Goal: Task Accomplishment & Management: Complete application form

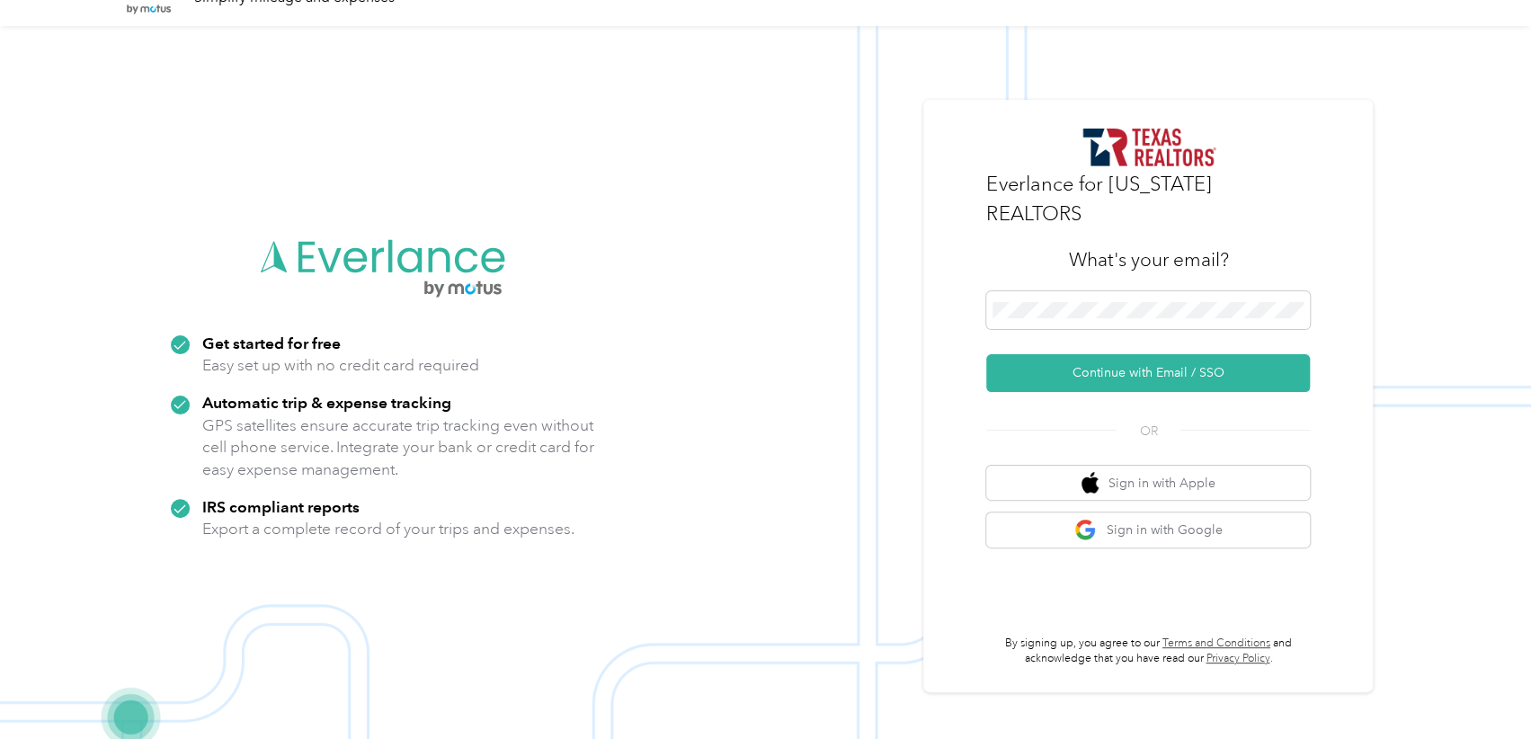
scroll to position [57, 0]
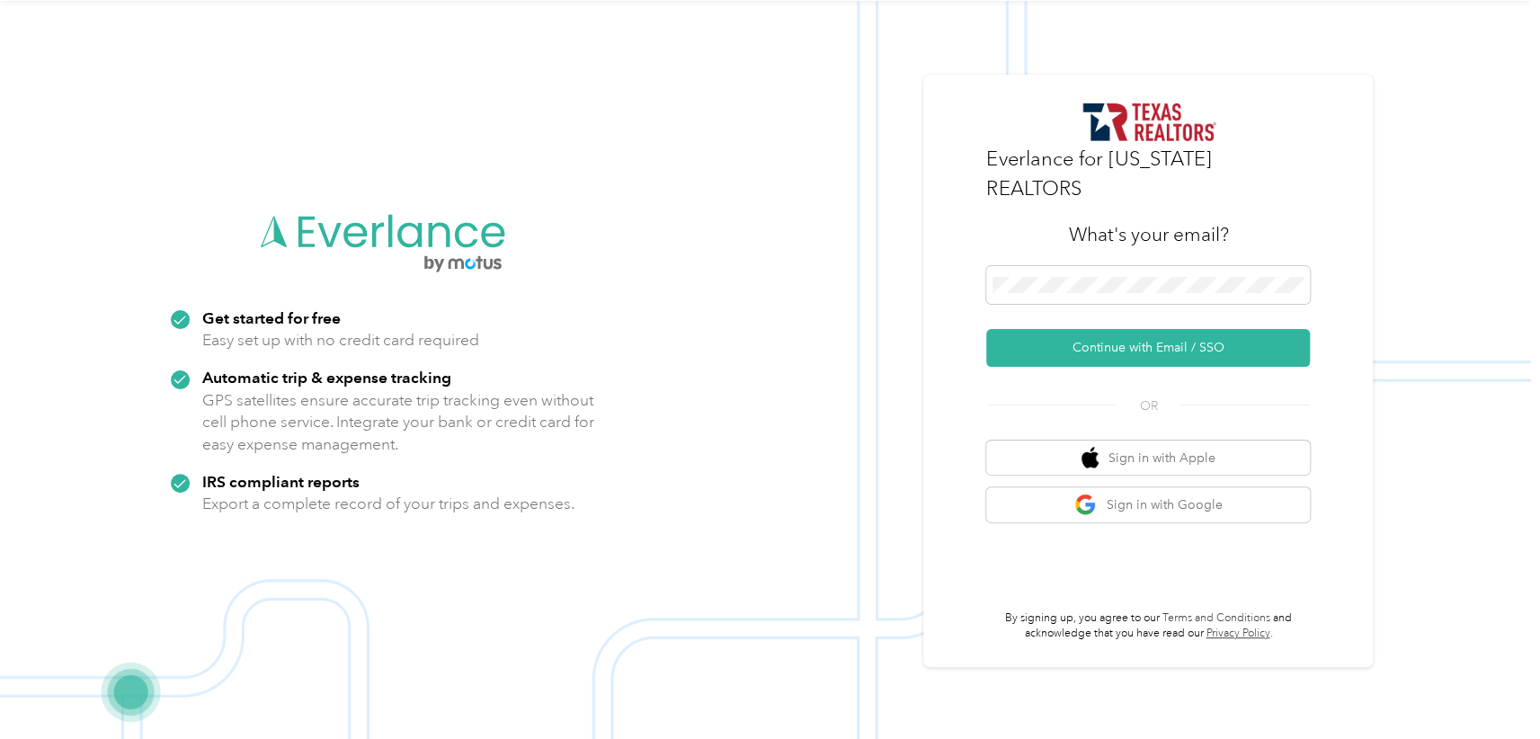
click at [1192, 612] on link "Terms and Conditions" at bounding box center [1217, 618] width 108 height 13
click at [1176, 487] on button "Sign in with Google" at bounding box center [1149, 504] width 324 height 35
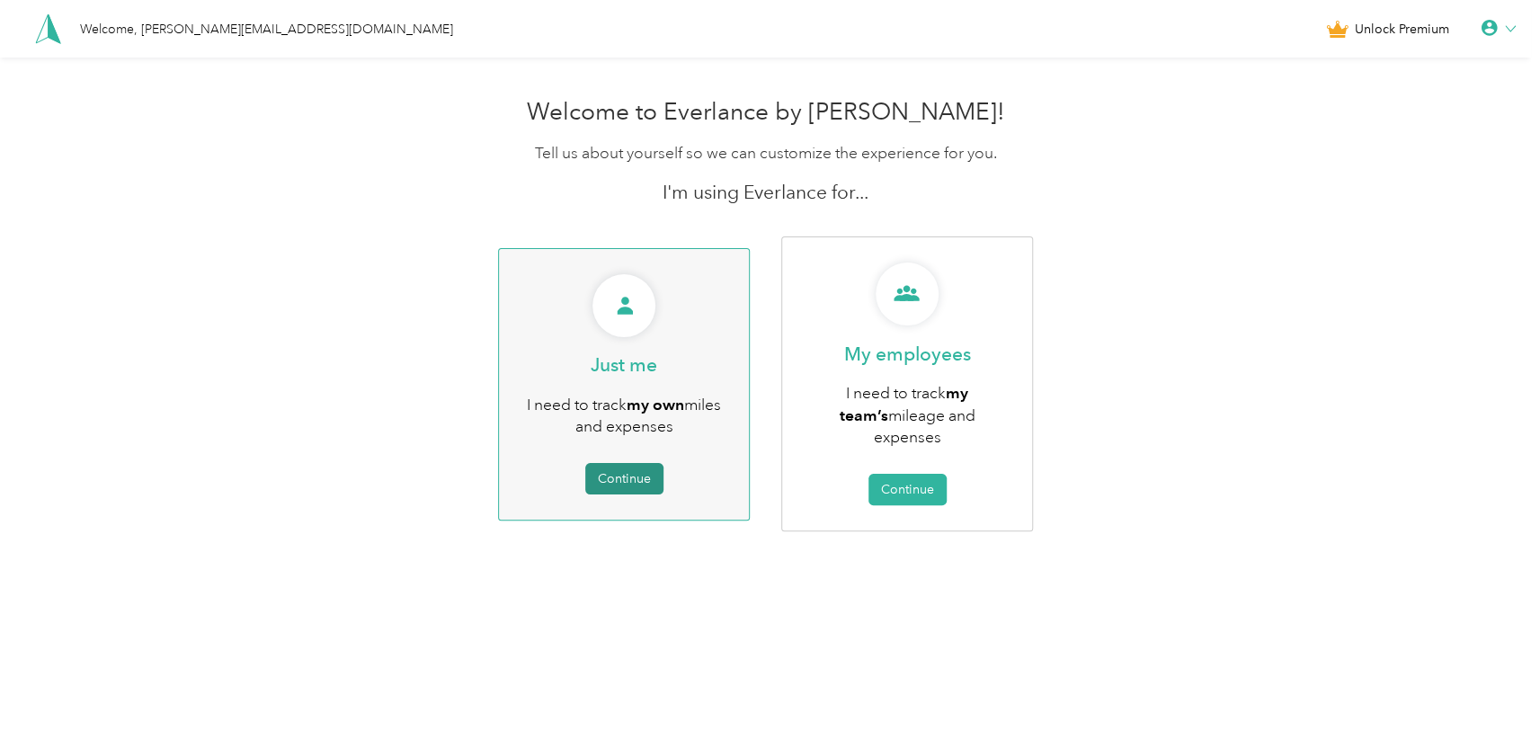
click at [620, 463] on button "Continue" at bounding box center [624, 478] width 78 height 31
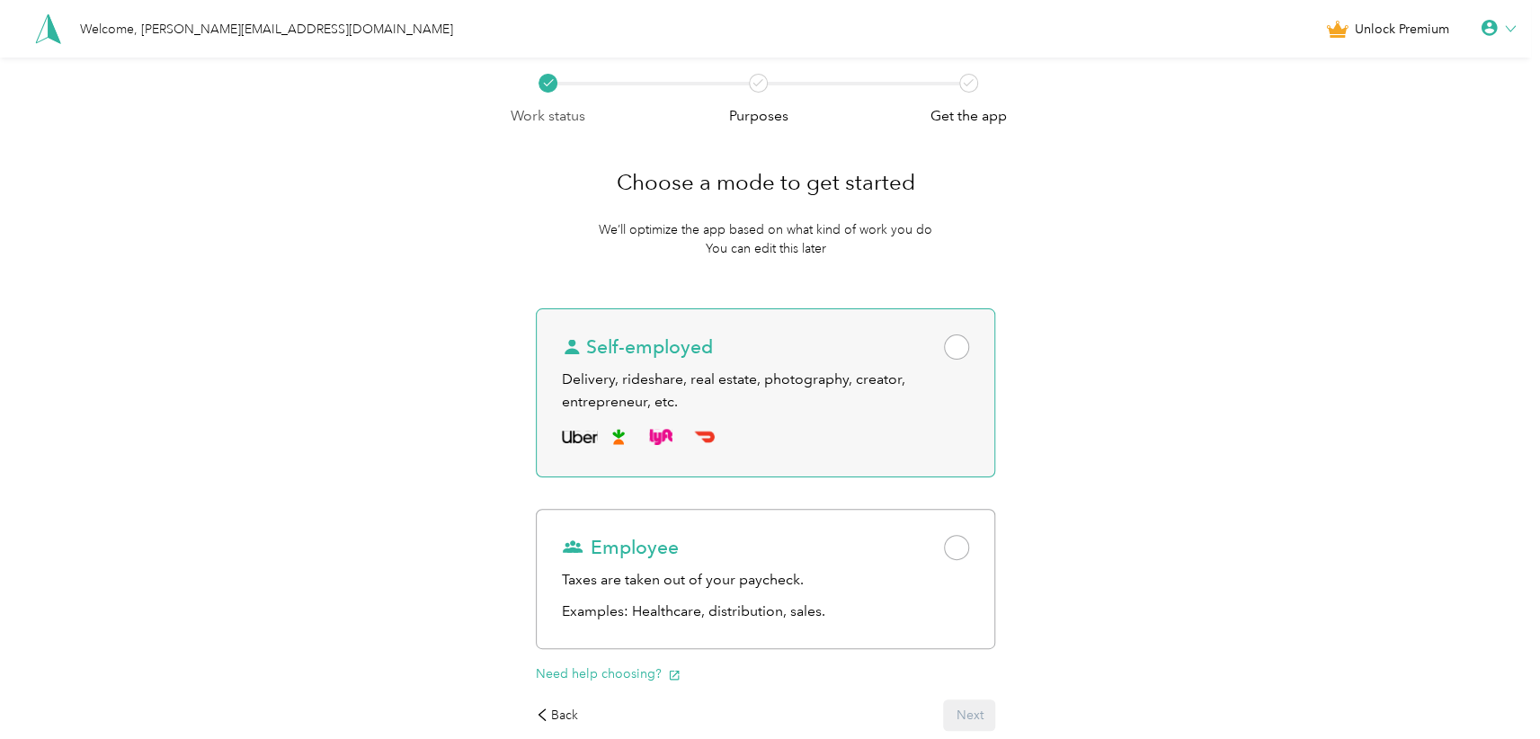
click at [961, 347] on span at bounding box center [956, 347] width 25 height 25
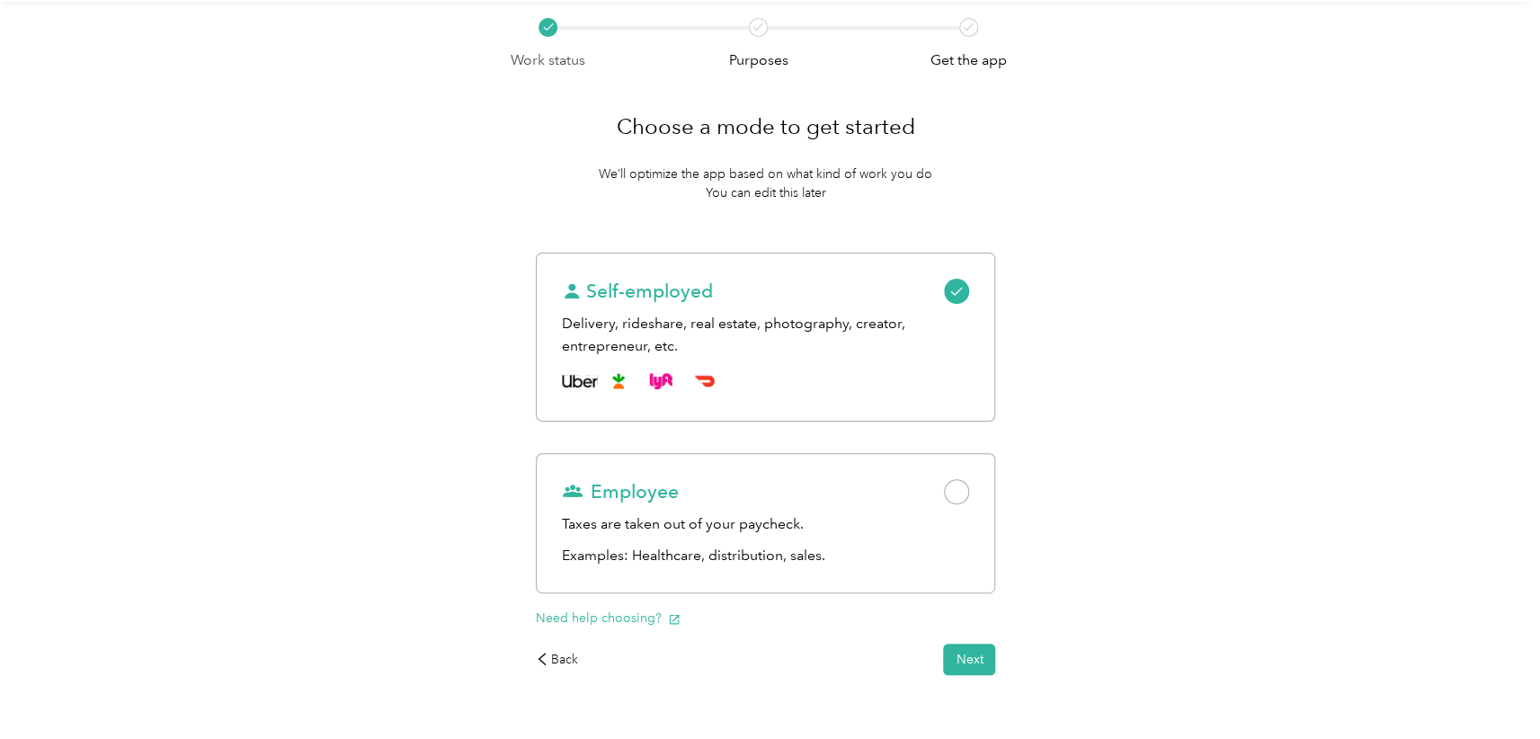
scroll to position [104, 0]
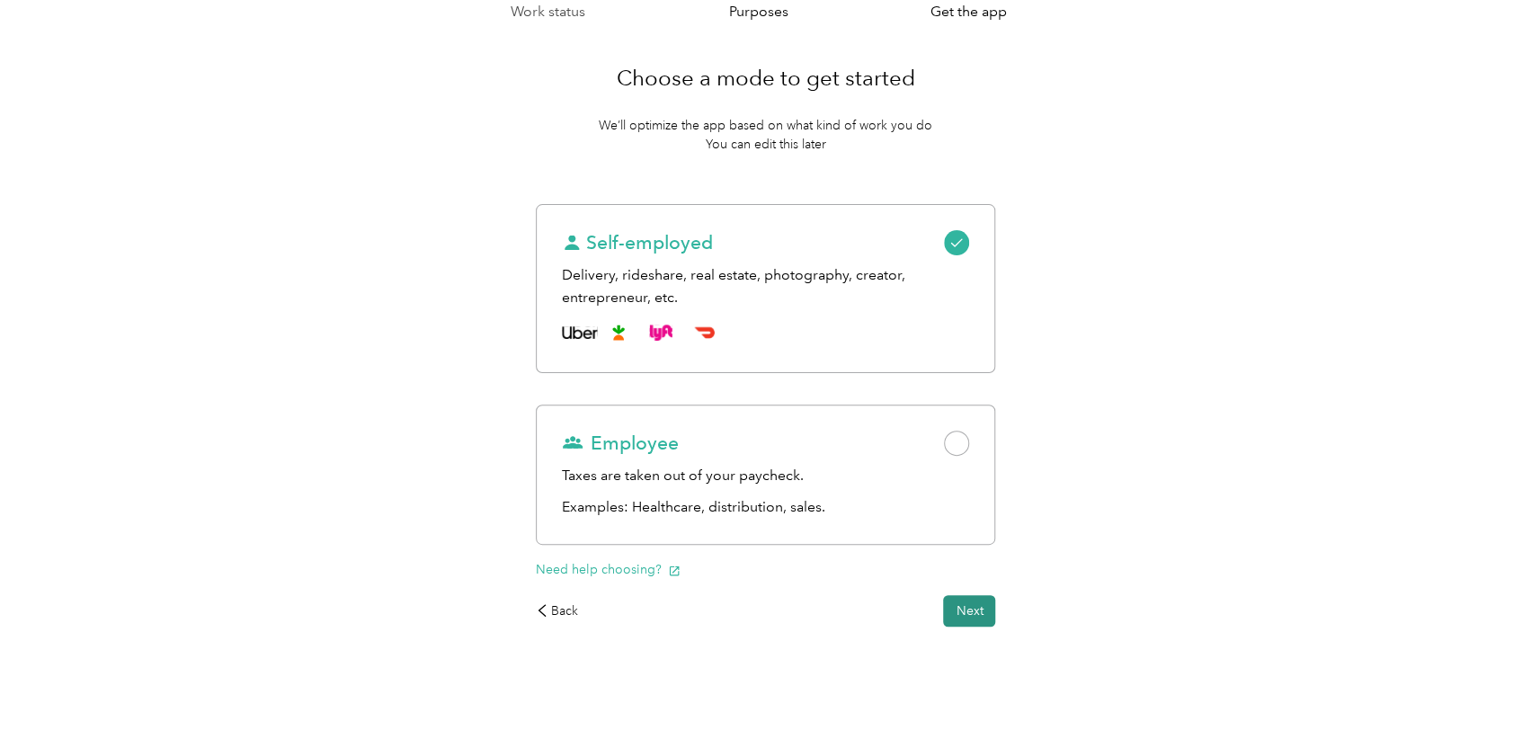
click at [981, 611] on button "Next" at bounding box center [969, 610] width 52 height 31
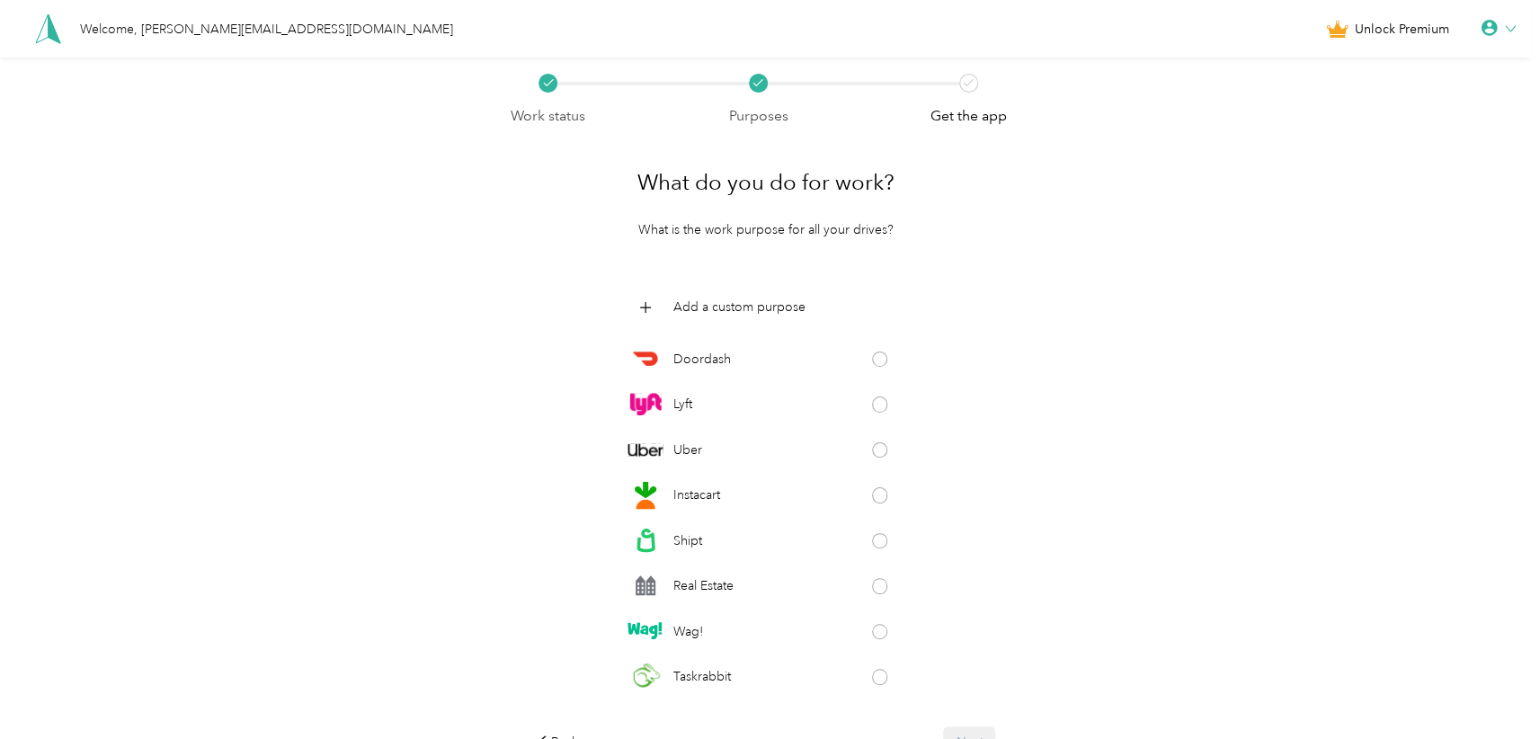
scroll to position [131, 0]
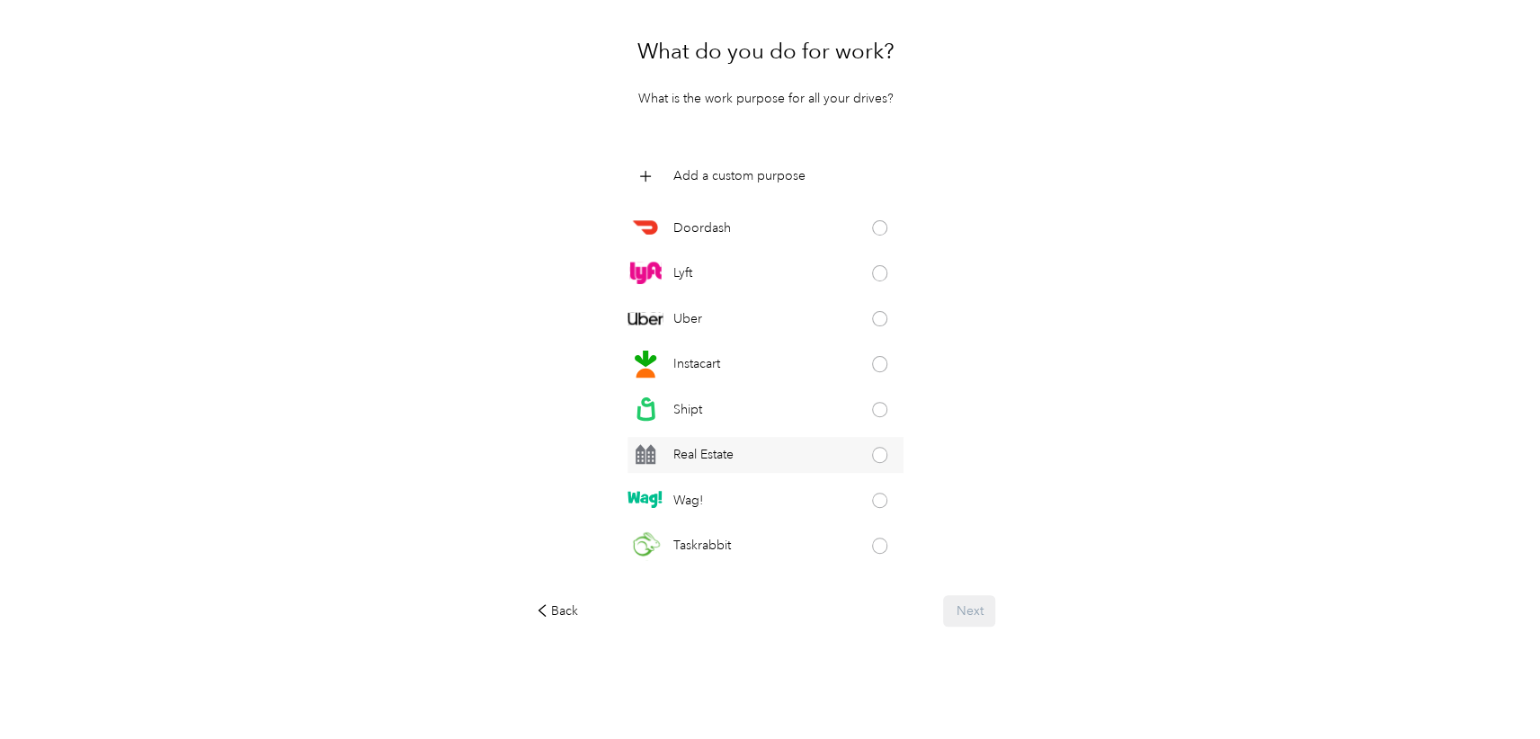
click at [872, 452] on span at bounding box center [880, 455] width 16 height 16
click at [977, 616] on button "Next" at bounding box center [969, 610] width 52 height 31
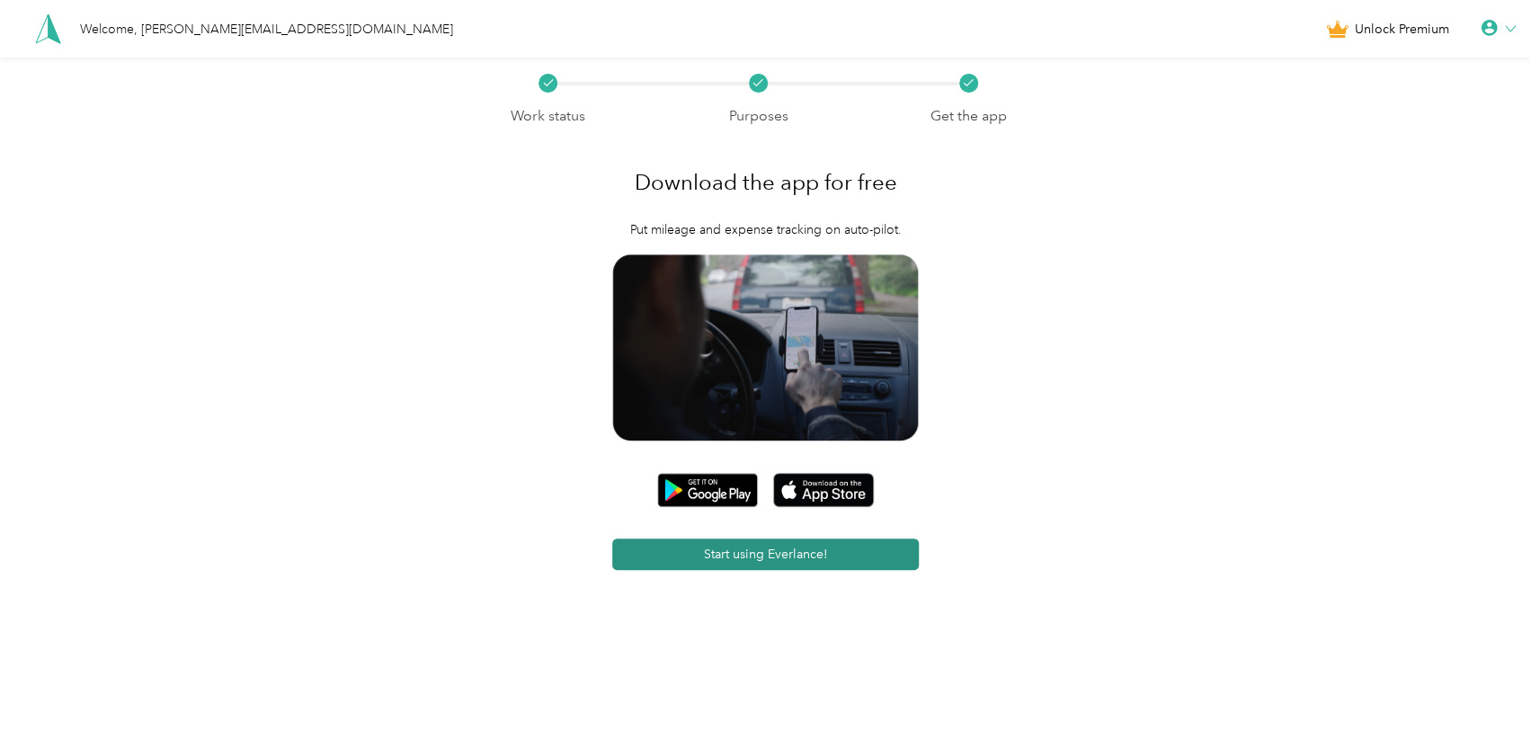
click at [819, 561] on button "Start using Everlance!" at bounding box center [765, 554] width 307 height 31
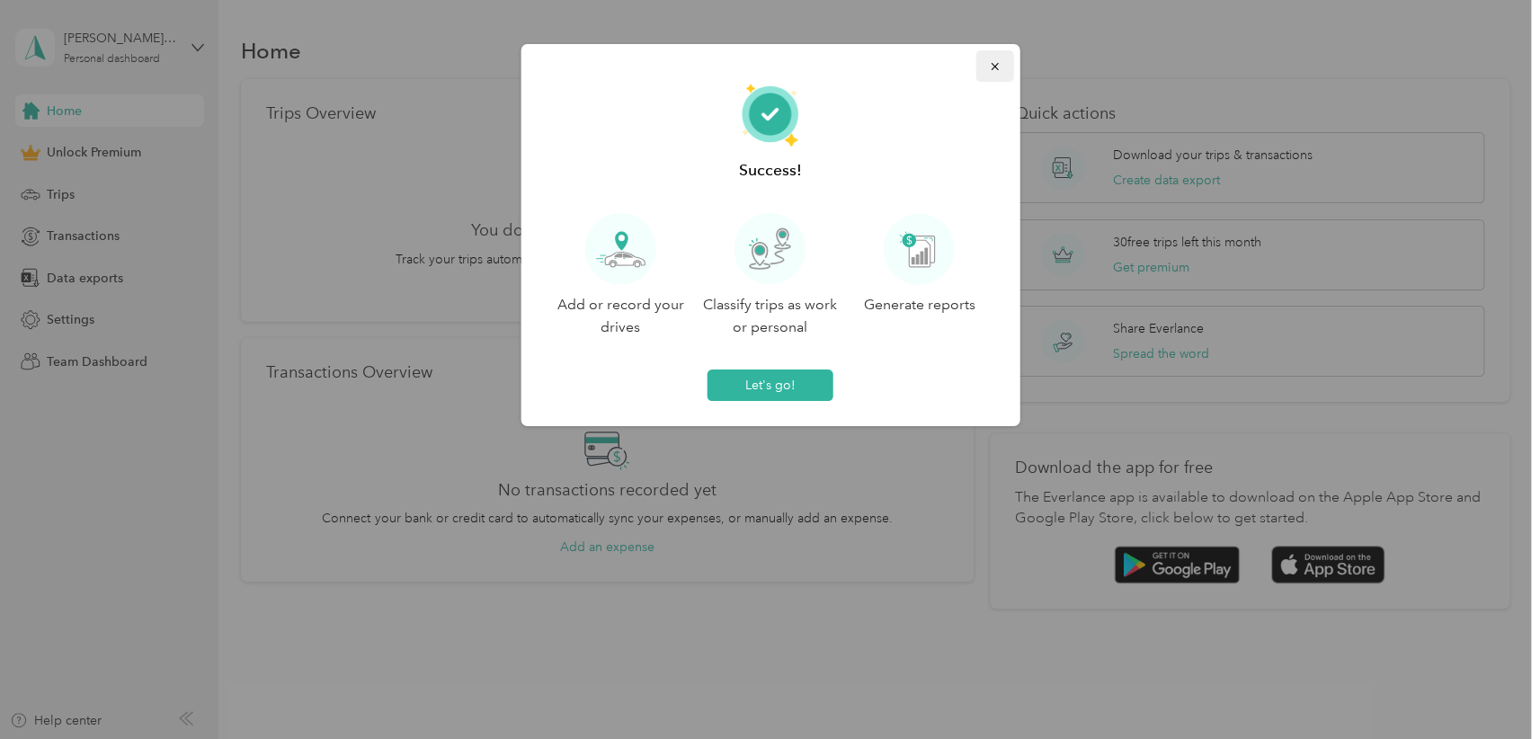
click at [996, 66] on icon "button" at bounding box center [994, 66] width 13 height 13
